Goal: Navigation & Orientation: Find specific page/section

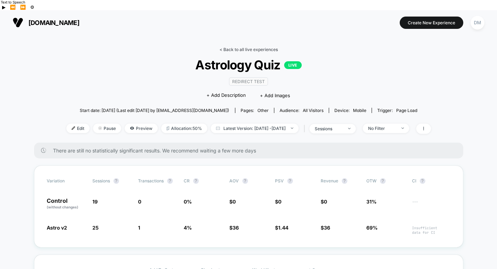
click at [223, 47] on link "< Back to all live experiences" at bounding box center [249, 49] width 58 height 5
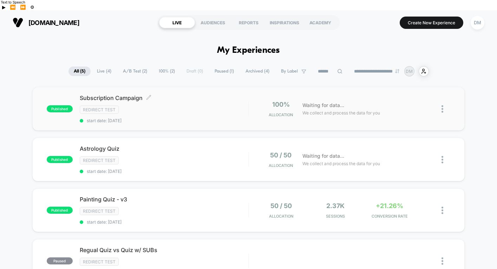
click at [182, 105] on div "Redirect Test" at bounding box center [164, 109] width 169 height 8
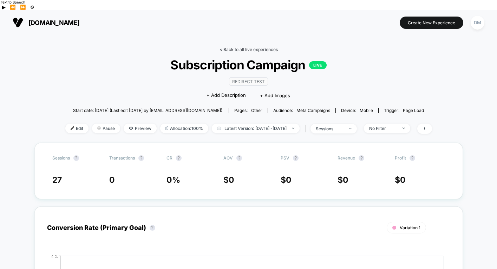
click at [263, 47] on link "< Back to all live experiences" at bounding box center [249, 49] width 58 height 5
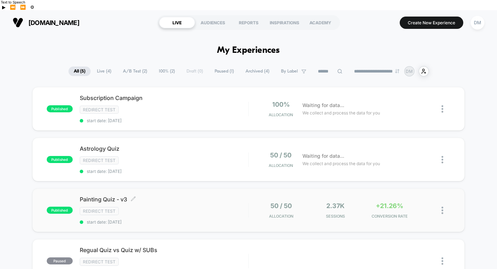
click at [198, 207] on div "Redirect Test" at bounding box center [164, 211] width 169 height 8
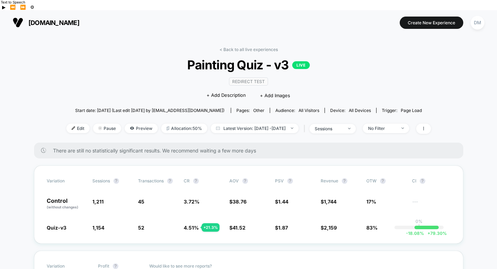
click at [252, 47] on link "< Back to all live experiences" at bounding box center [249, 49] width 58 height 5
